Goal: Navigation & Orientation: Find specific page/section

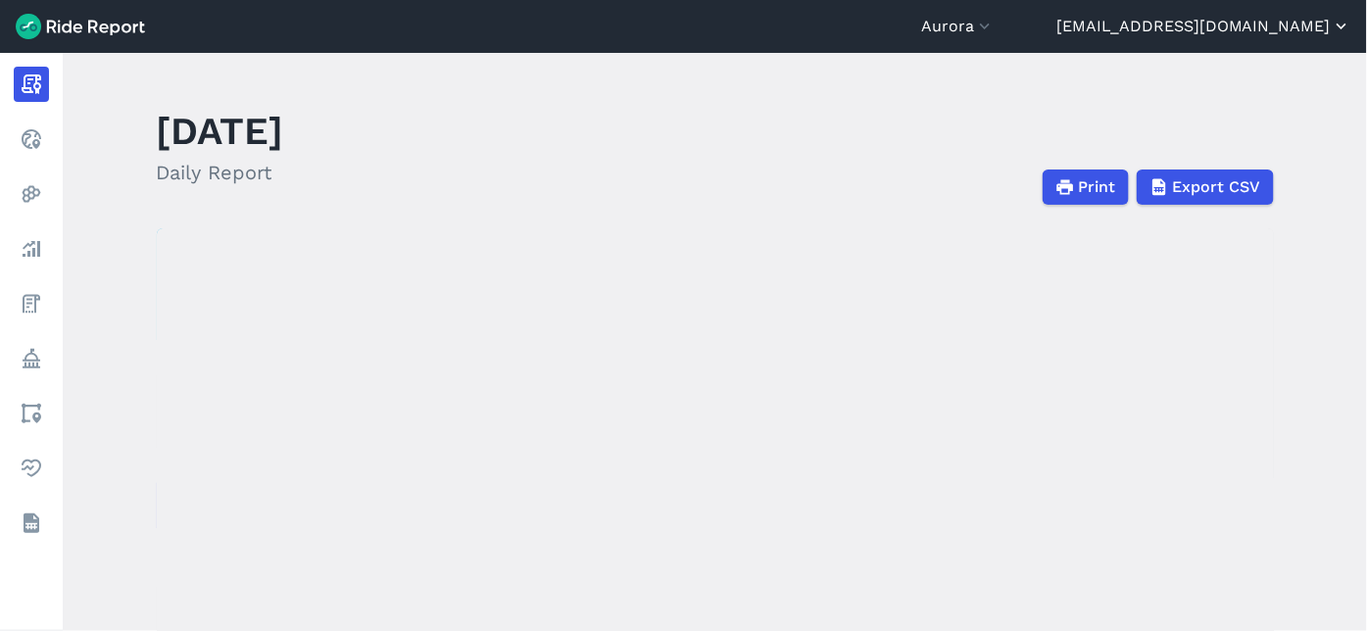
click at [1215, 37] on button "[EMAIL_ADDRESS][DOMAIN_NAME]" at bounding box center [1204, 27] width 295 height 24
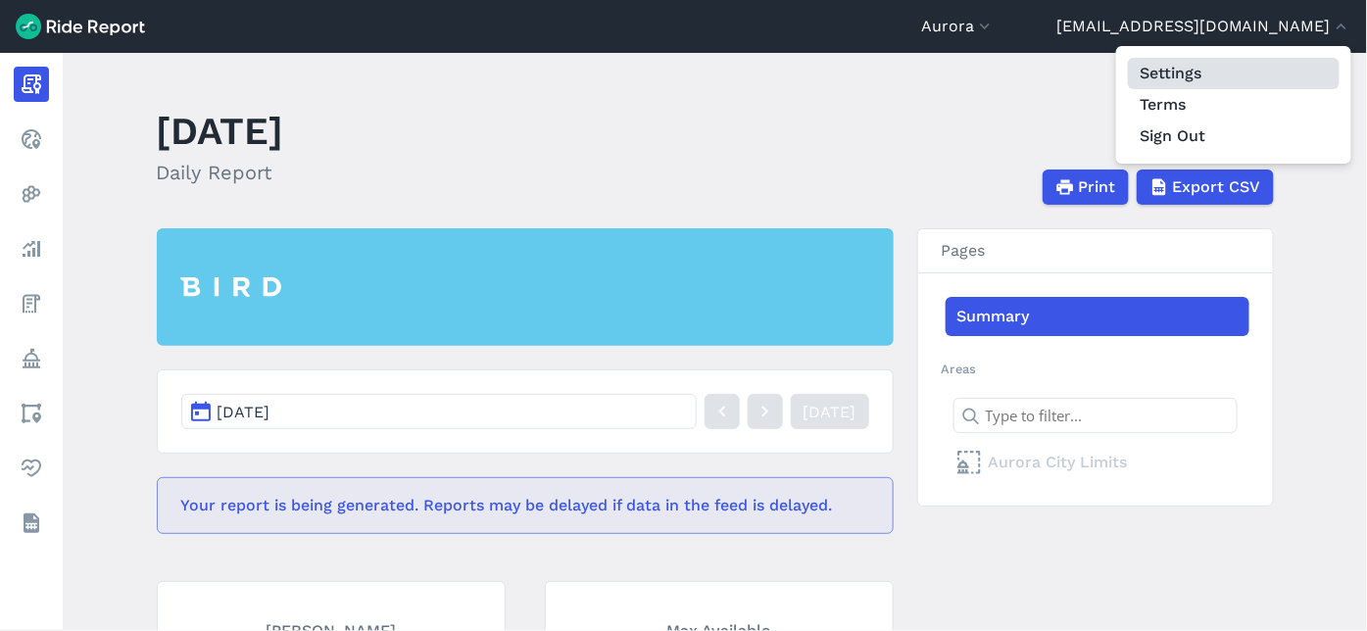
click at [1177, 70] on link "Settings" at bounding box center [1234, 73] width 212 height 31
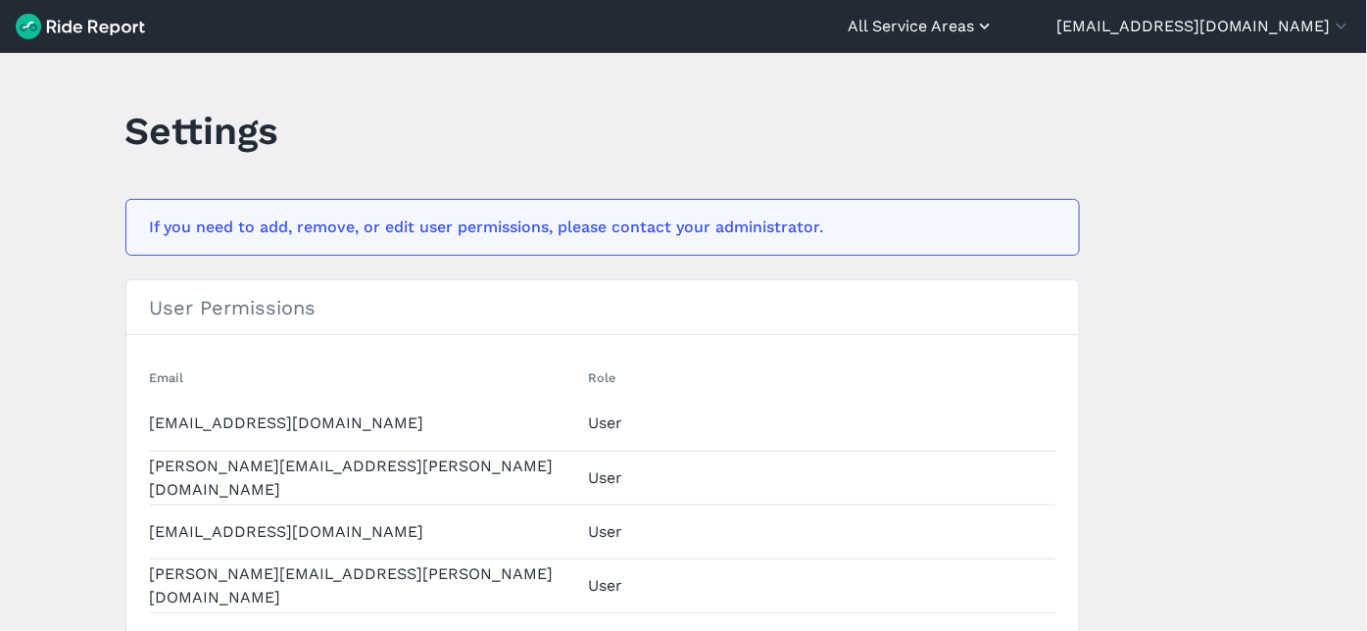
click at [995, 32] on button "All Service Areas" at bounding box center [921, 27] width 147 height 24
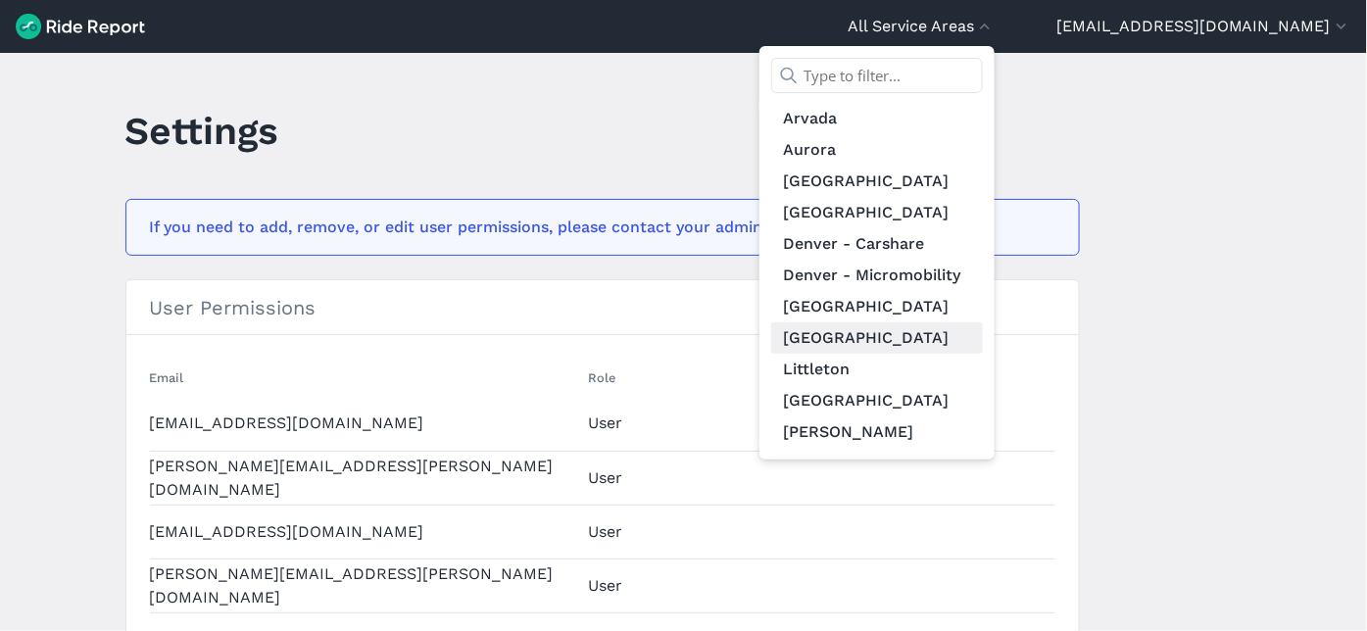
click at [983, 343] on link "[GEOGRAPHIC_DATA]" at bounding box center [877, 337] width 212 height 31
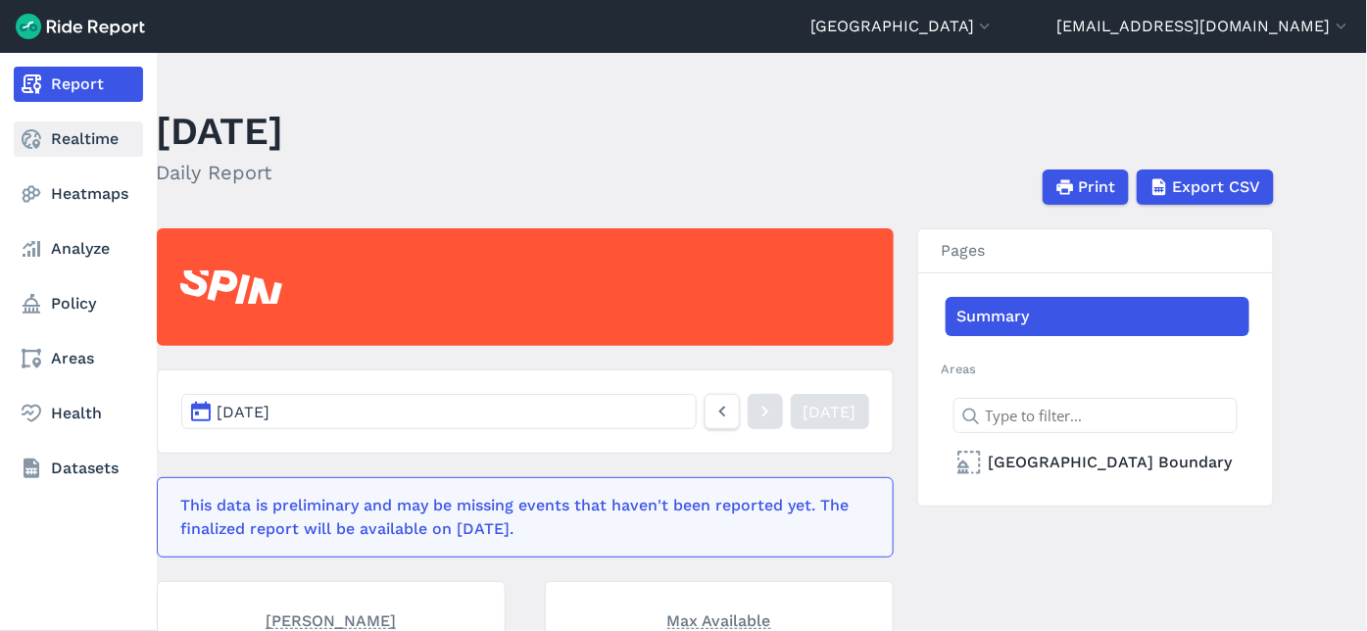
click at [100, 123] on link "Realtime" at bounding box center [78, 139] width 129 height 35
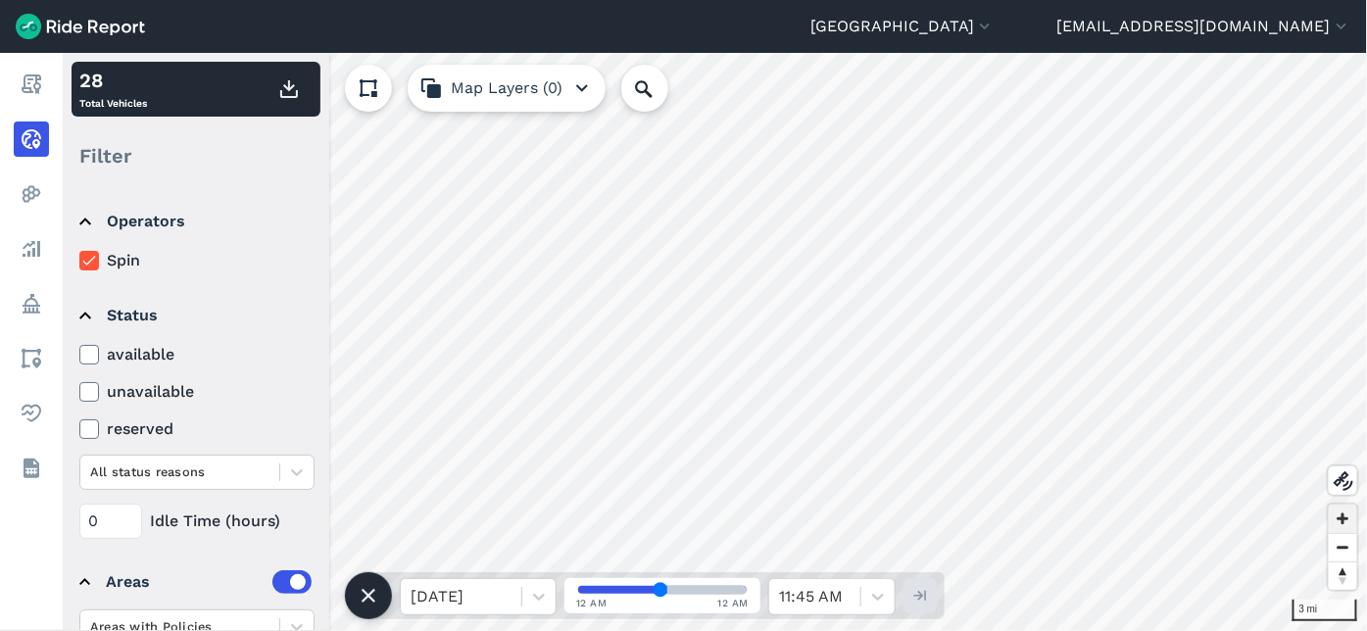
click at [1350, 514] on span "Zoom in" at bounding box center [1343, 519] width 28 height 28
click at [1350, 527] on span "Zoom in" at bounding box center [1343, 519] width 28 height 28
